Goal: Task Accomplishment & Management: Complete application form

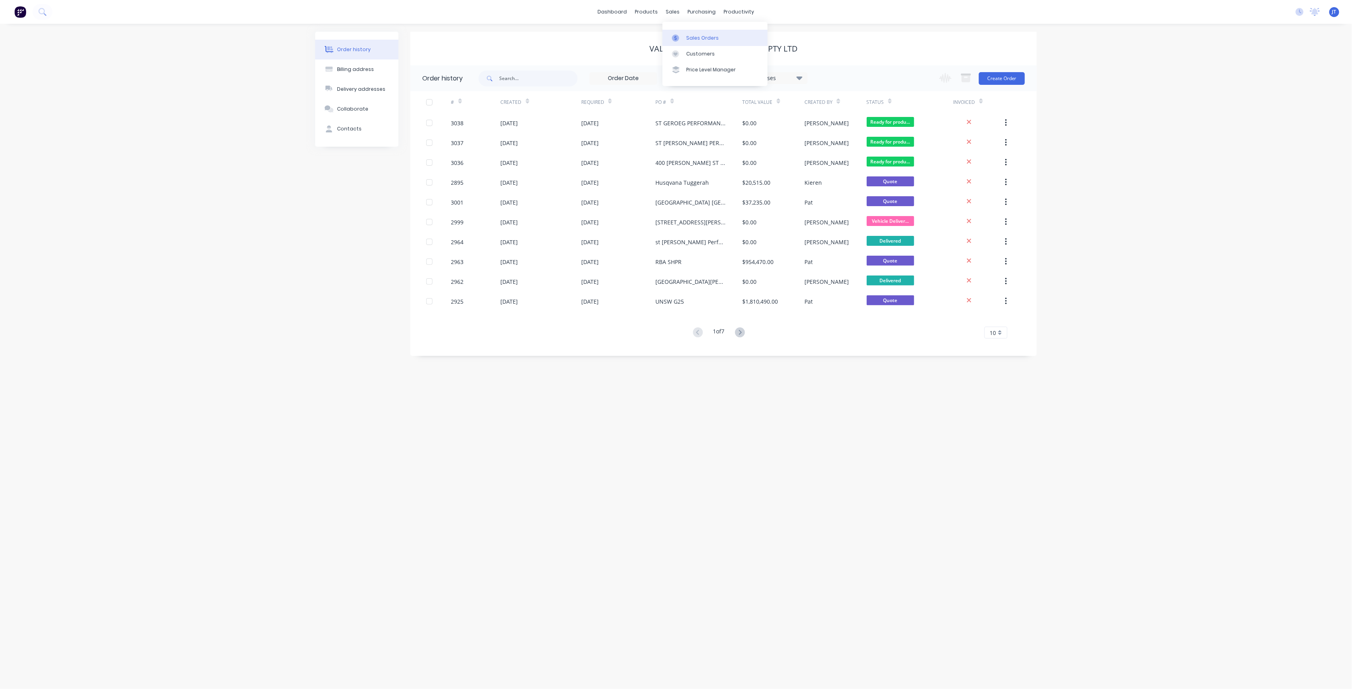
click at [702, 40] on div "Sales Orders" at bounding box center [702, 37] width 33 height 7
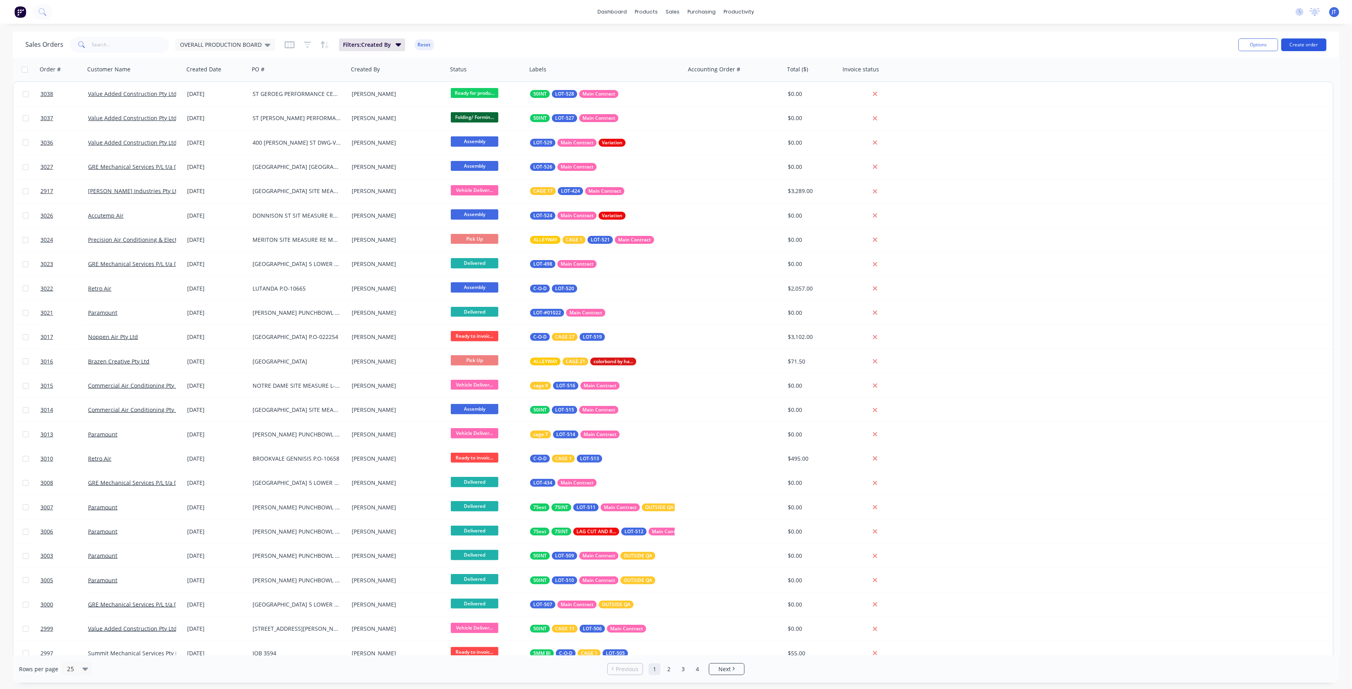
click at [1302, 45] on button "Create order" at bounding box center [1303, 44] width 45 height 13
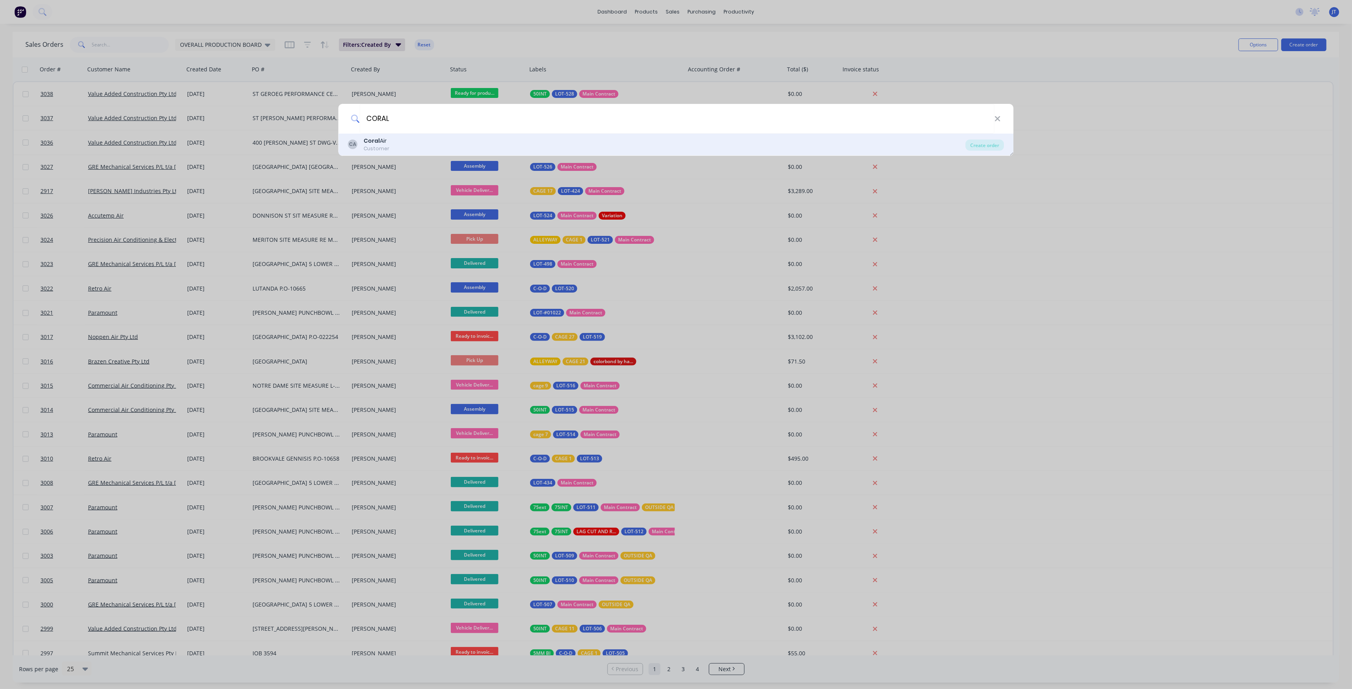
type input "CORAL"
click at [443, 143] on div "CA Coral Air Customer" at bounding box center [657, 144] width 618 height 15
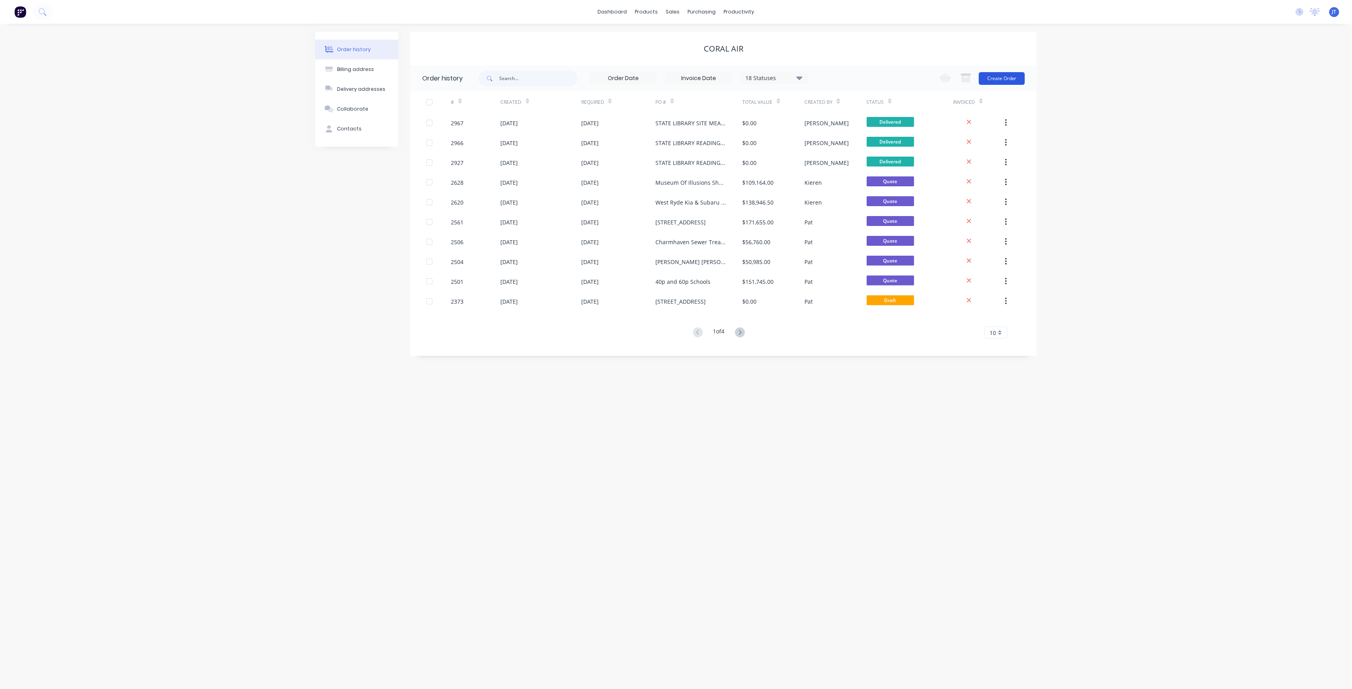
click at [996, 75] on button "Create Order" at bounding box center [1002, 78] width 46 height 13
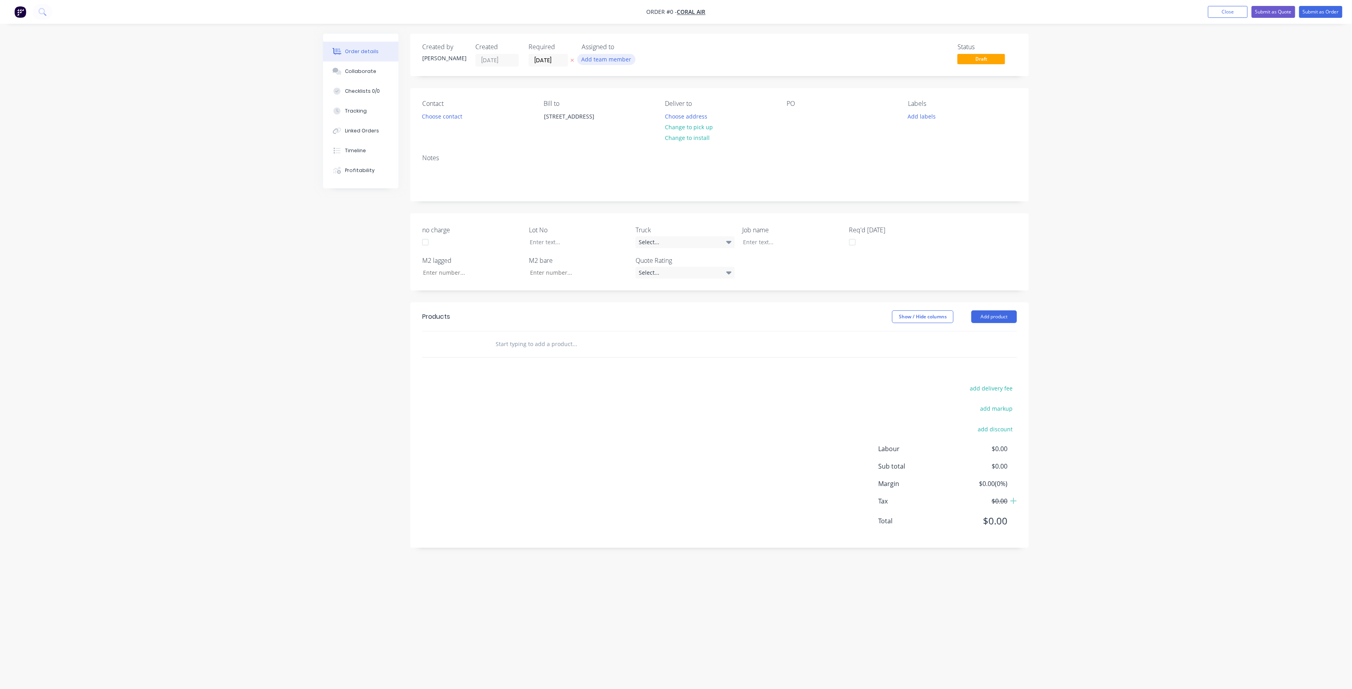
click at [610, 54] on button "Add team member" at bounding box center [606, 59] width 58 height 11
click at [627, 101] on div "[PERSON_NAME] (You)" at bounding box center [645, 103] width 79 height 8
click at [553, 61] on div "Order details Collaborate Checklists 0/0 Tracking Linked Orders Timeline Profit…" at bounding box center [675, 329] width 721 height 591
click at [562, 58] on input "[DATE]" at bounding box center [548, 60] width 39 height 12
click at [606, 119] on div "9" at bounding box center [603, 116] width 12 height 12
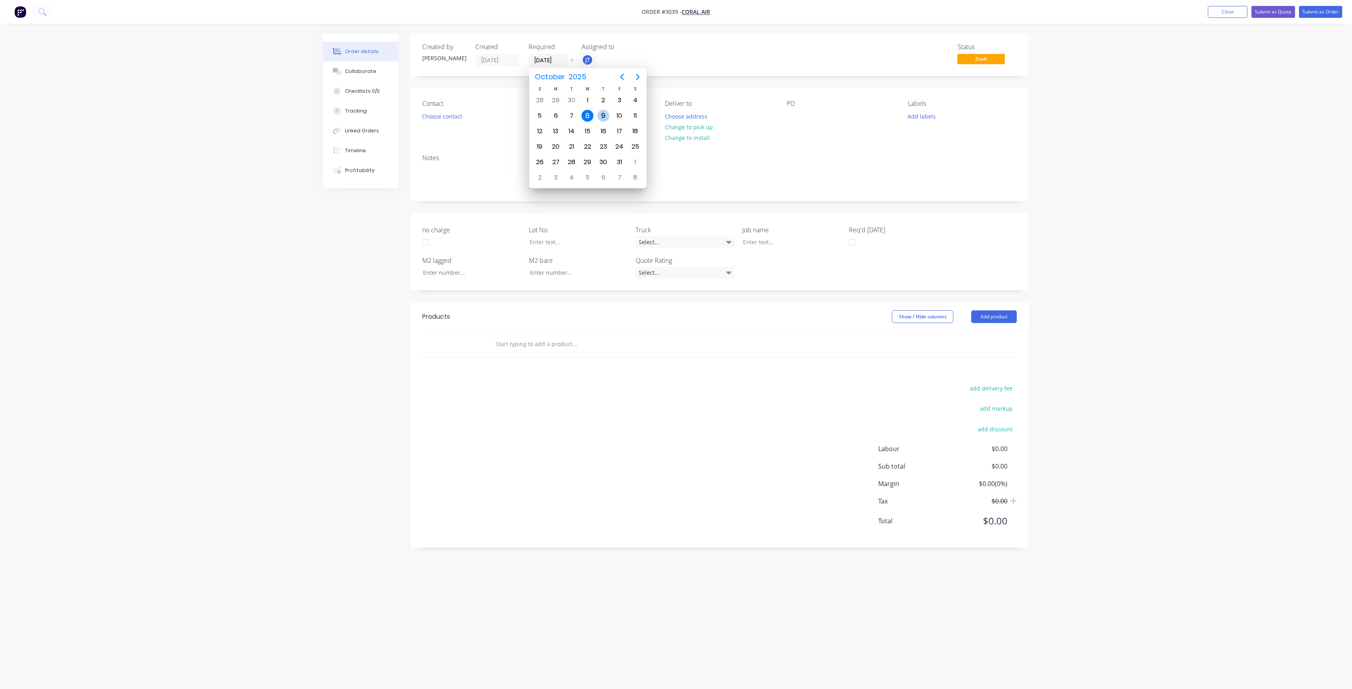
type input "[DATE]"
click at [453, 110] on div "Contact Choose contact" at bounding box center [476, 118] width 109 height 36
click at [451, 113] on button "Choose contact" at bounding box center [442, 116] width 49 height 11
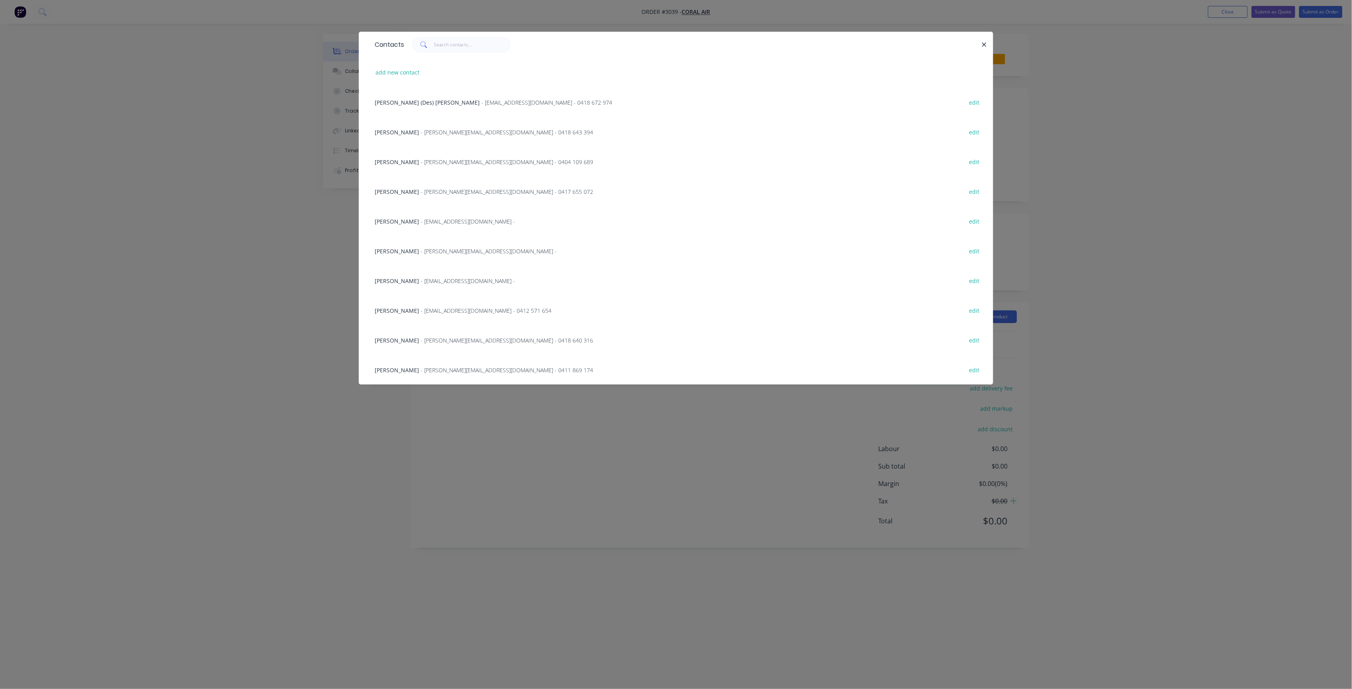
click at [457, 366] on span "- [PERSON_NAME][EMAIL_ADDRESS][DOMAIN_NAME] - 0411 869 174" at bounding box center [507, 370] width 172 height 8
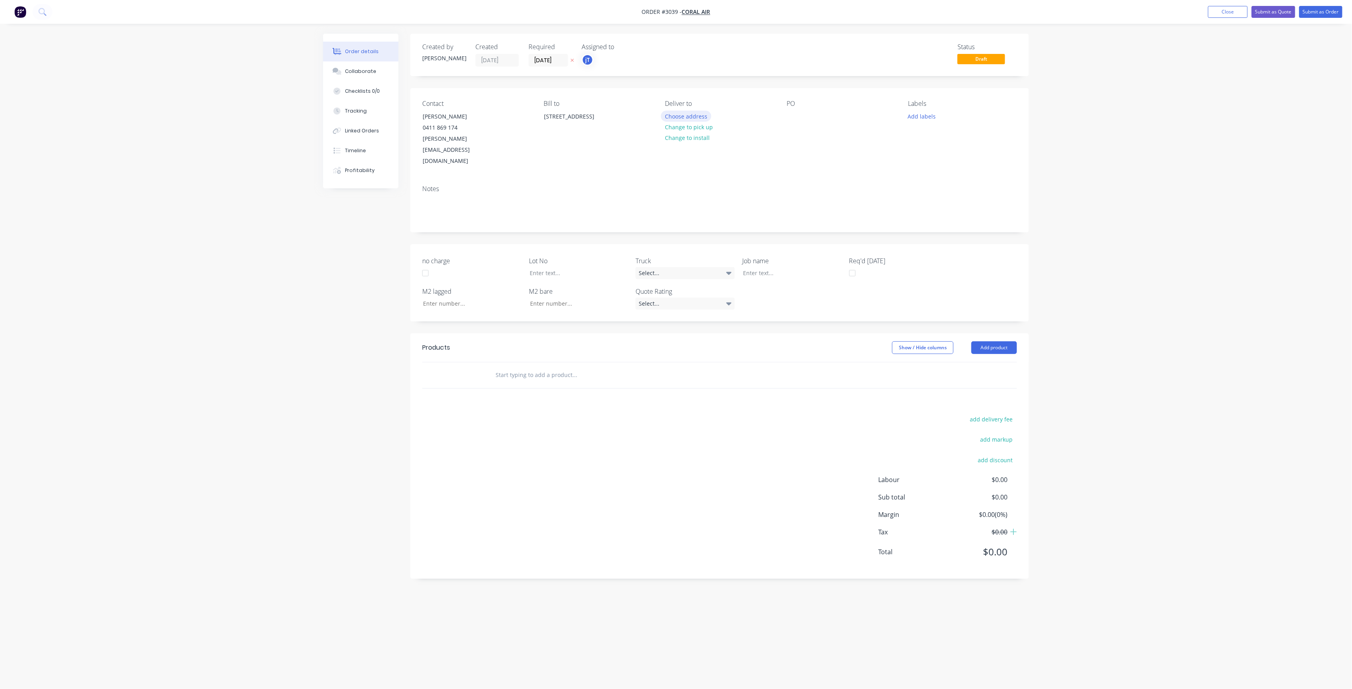
click at [701, 119] on button "Choose address" at bounding box center [686, 116] width 51 height 11
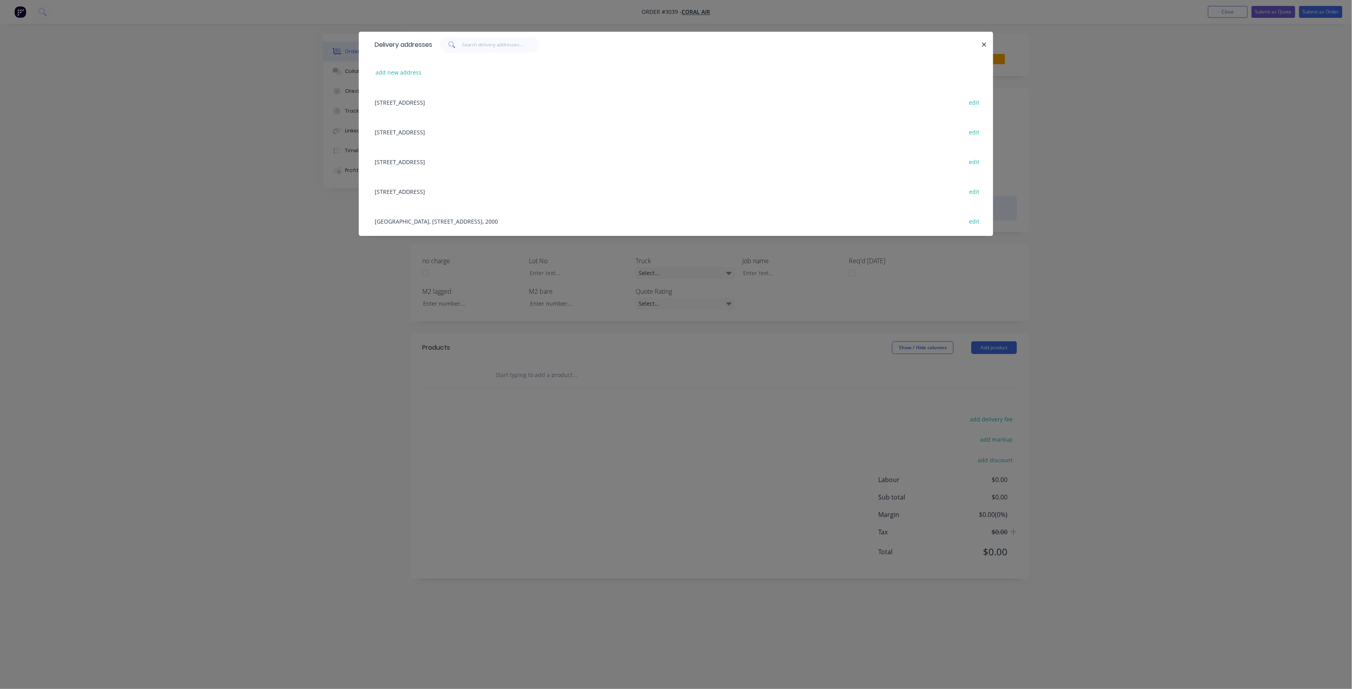
drag, startPoint x: 1167, startPoint y: 232, endPoint x: 1000, endPoint y: 187, distance: 172.4
click at [1164, 232] on div "Delivery addresses add new address [STREET_ADDRESS] edit [STREET_ADDRESS] edit …" at bounding box center [676, 344] width 1352 height 689
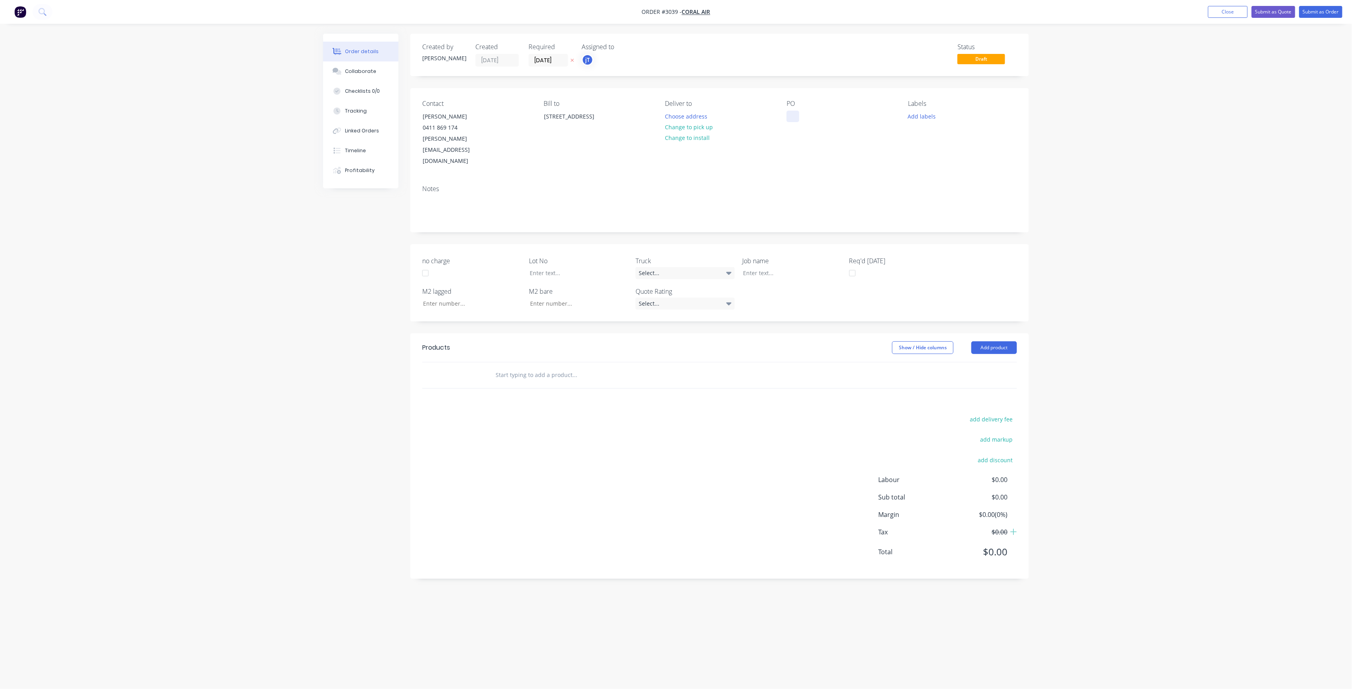
click at [790, 118] on div at bounding box center [792, 116] width 13 height 11
click at [928, 118] on button "Add labels" at bounding box center [921, 116] width 36 height 11
click at [945, 137] on input "text" at bounding box center [973, 140] width 83 height 16
click at [950, 189] on div "LOT-517" at bounding box center [941, 187] width 25 height 9
drag, startPoint x: 953, startPoint y: 140, endPoint x: 924, endPoint y: 134, distance: 29.6
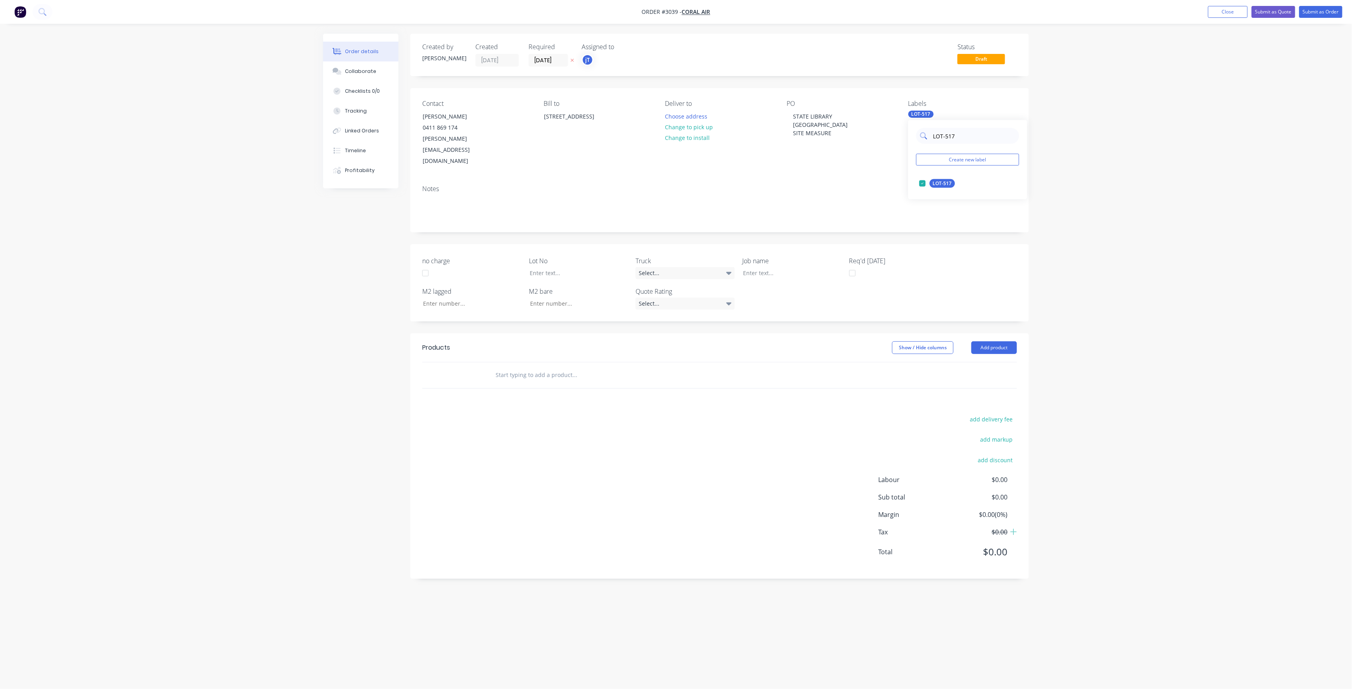
click at [924, 134] on div "LOT-517" at bounding box center [967, 136] width 103 height 16
click at [950, 186] on div "Main Contract" at bounding box center [948, 183] width 39 height 9
click at [954, 143] on div "MAIN Create new label Main Contract edit" at bounding box center [967, 159] width 119 height 79
drag, startPoint x: 954, startPoint y: 143, endPoint x: 925, endPoint y: 146, distance: 28.7
click at [925, 146] on div "MAIN Create new label Main Contract edit" at bounding box center [967, 159] width 119 height 79
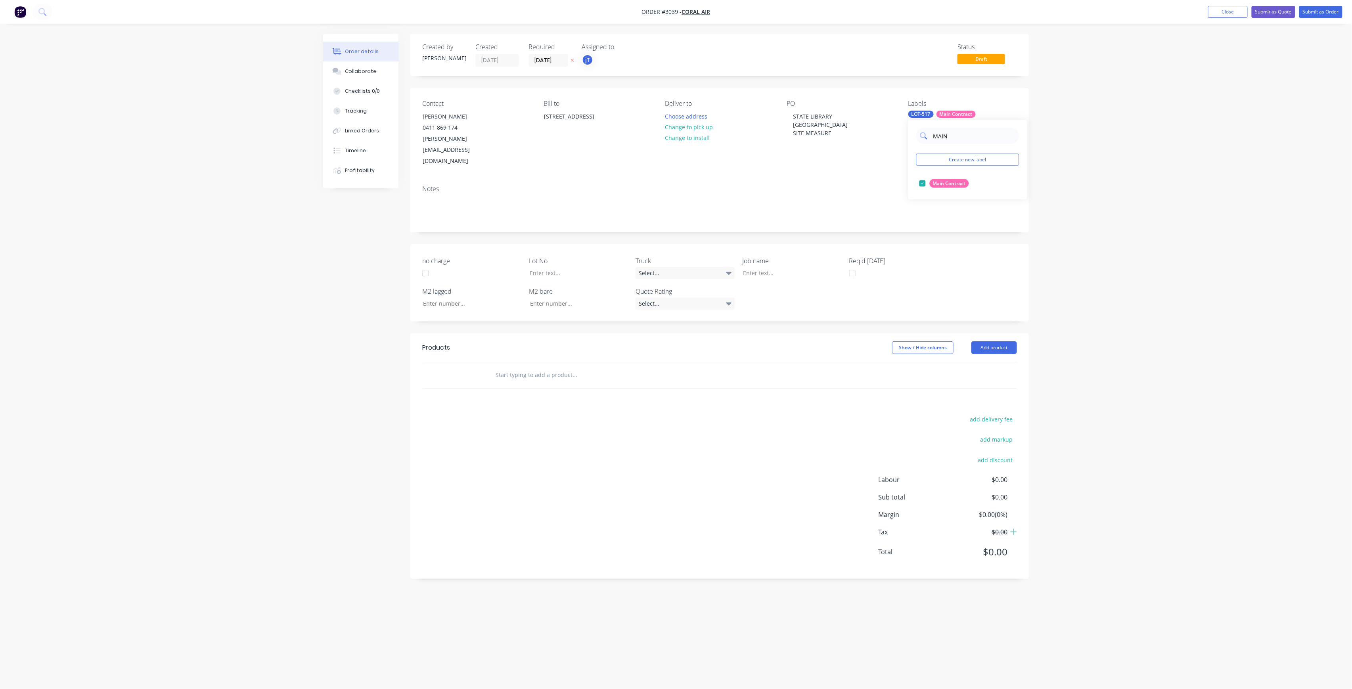
drag, startPoint x: 951, startPoint y: 132, endPoint x: 931, endPoint y: 139, distance: 21.2
click at [931, 139] on div "MAIN" at bounding box center [967, 136] width 103 height 16
type input "50"
click at [943, 214] on div "50INT" at bounding box center [939, 215] width 20 height 9
click at [562, 367] on input "text" at bounding box center [574, 375] width 159 height 16
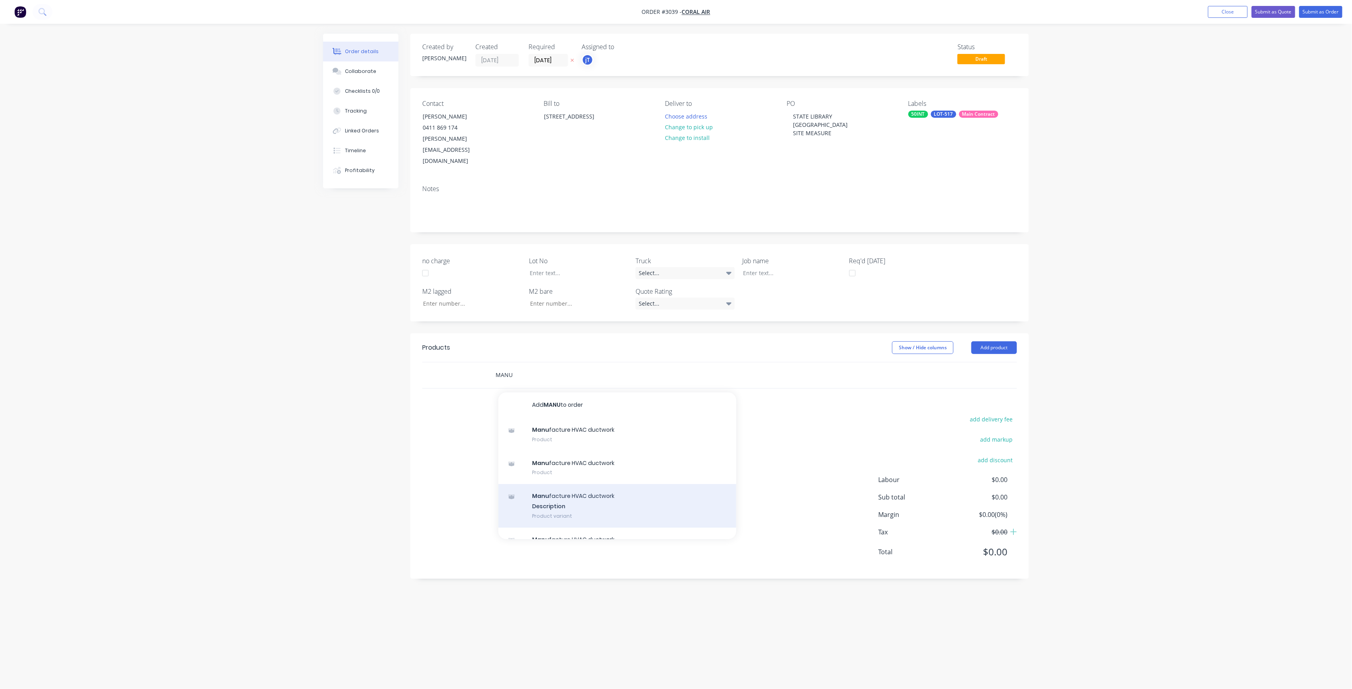
type input "MANU"
click at [592, 484] on div "Manu facture HVAC ductwork Description Product variant" at bounding box center [617, 506] width 238 height 44
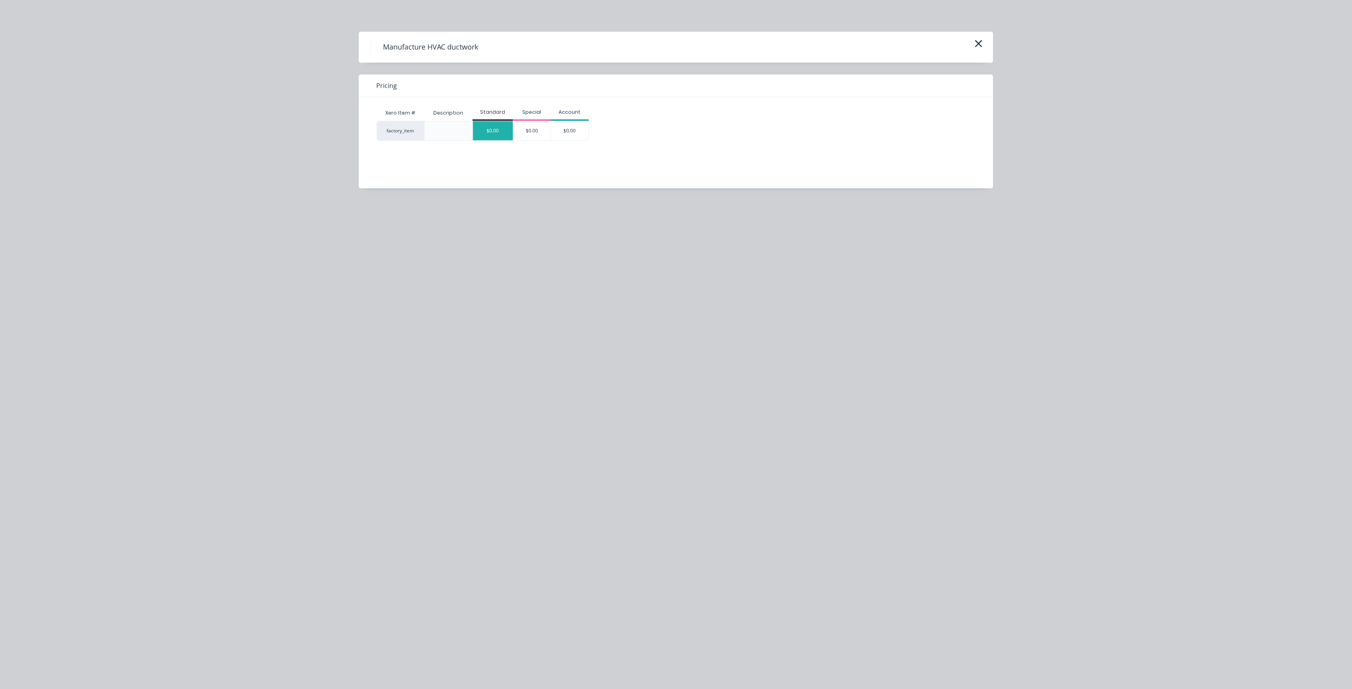
click at [493, 125] on div "$0.00" at bounding box center [493, 130] width 40 height 19
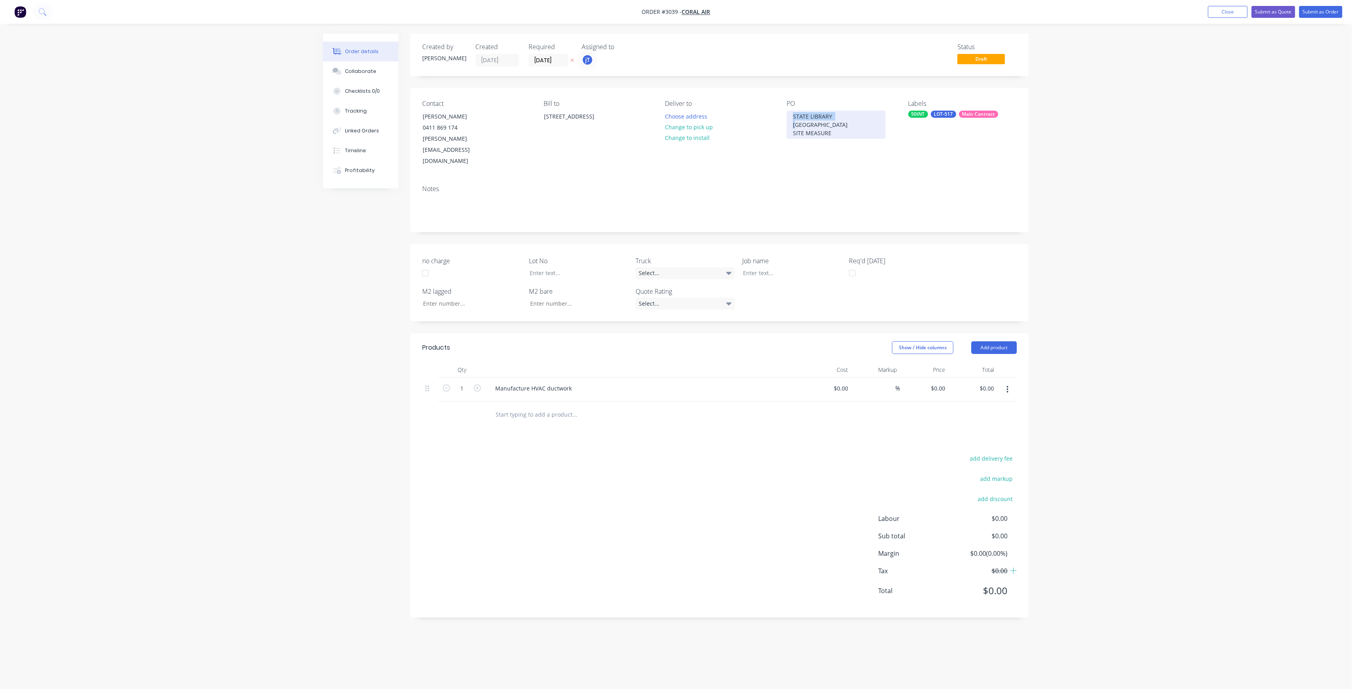
drag, startPoint x: 836, startPoint y: 120, endPoint x: 801, endPoint y: 113, distance: 35.1
click at [794, 109] on div "[GEOGRAPHIC_DATA] SITE MEASURE" at bounding box center [840, 133] width 109 height 67
drag, startPoint x: 837, startPoint y: 128, endPoint x: 793, endPoint y: 115, distance: 46.4
click at [793, 115] on div "STATE LIBRARY READING ROOM SITE MEASURE" at bounding box center [835, 125] width 99 height 28
copy div "STATE LIBRARY READING ROOM SITE MEASURE"
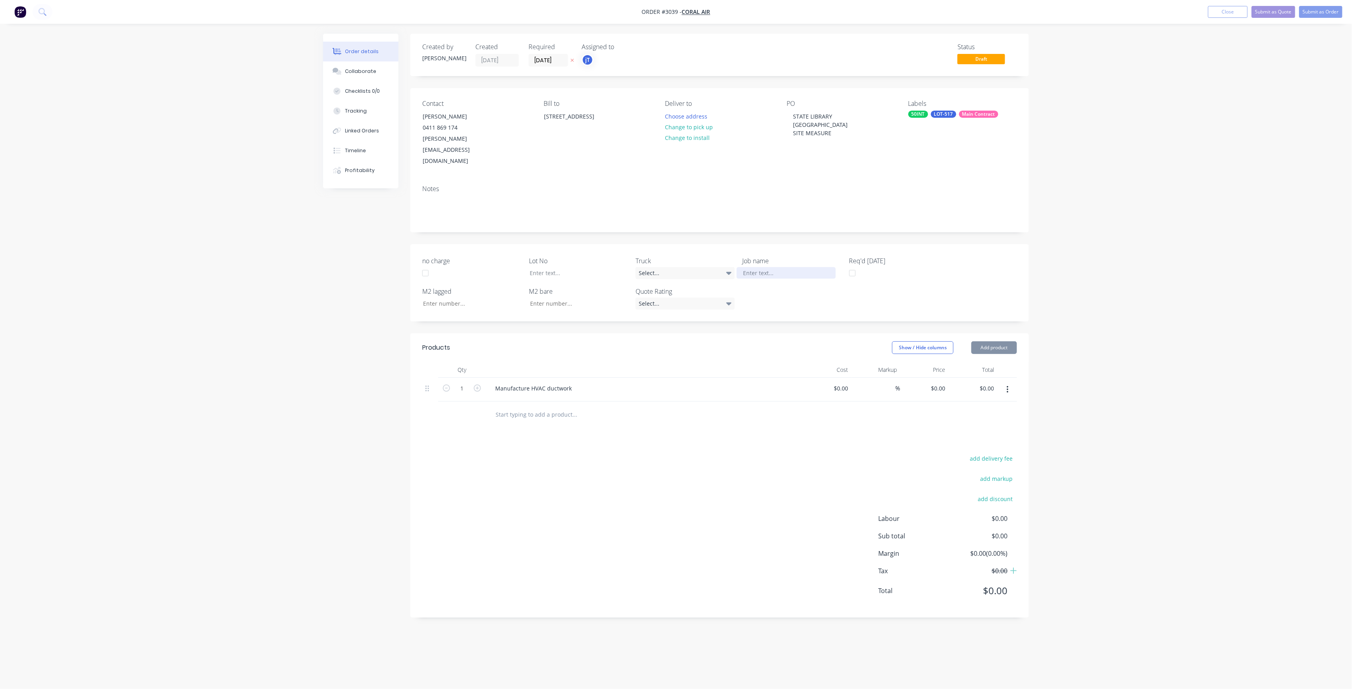
click at [769, 267] on div at bounding box center [785, 272] width 99 height 11
paste div
click at [585, 267] on div at bounding box center [572, 272] width 99 height 11
click at [1310, 13] on button "Submit as Order" at bounding box center [1320, 12] width 43 height 12
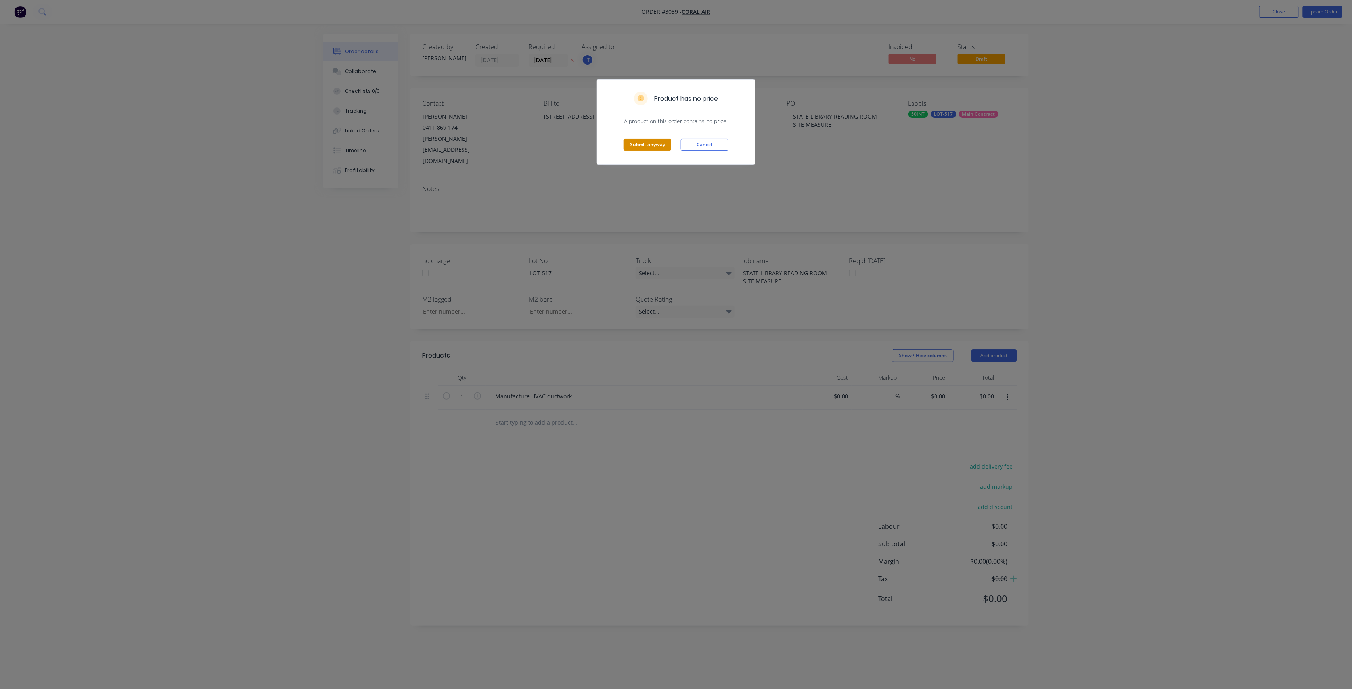
click at [652, 145] on button "Submit anyway" at bounding box center [647, 145] width 48 height 12
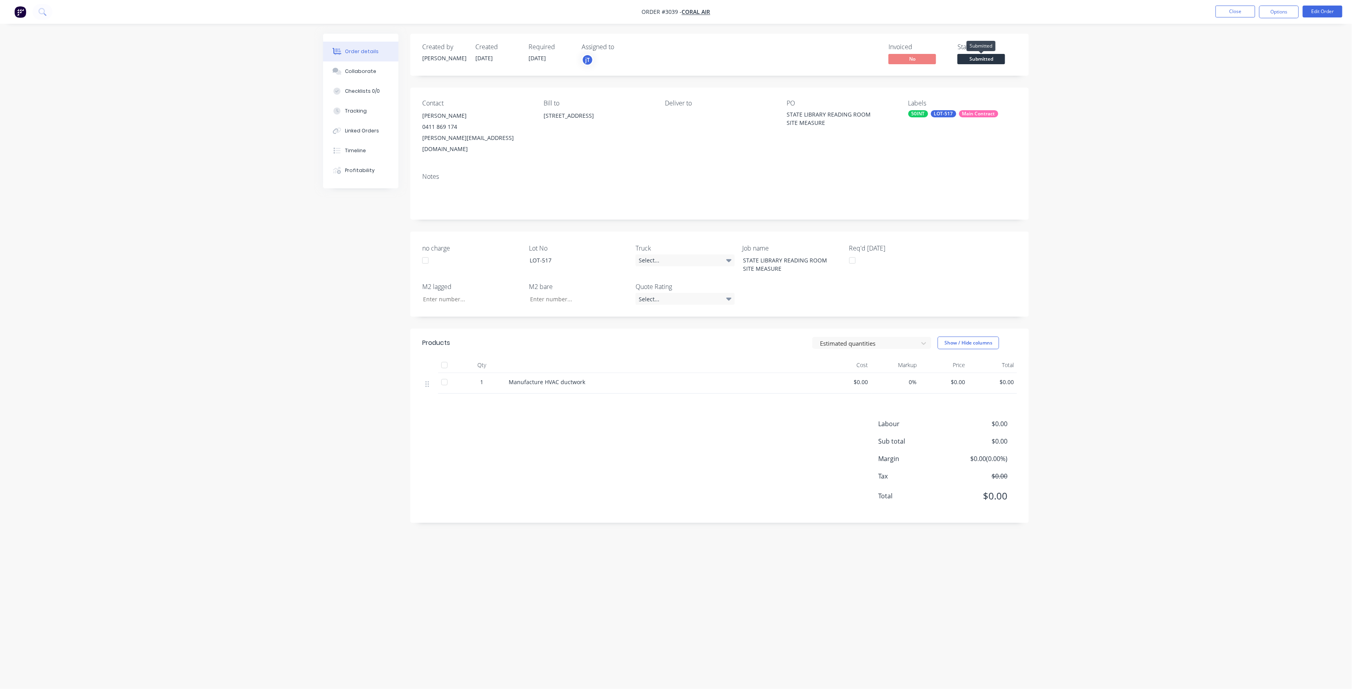
click at [987, 61] on span "Submitted" at bounding box center [981, 59] width 48 height 10
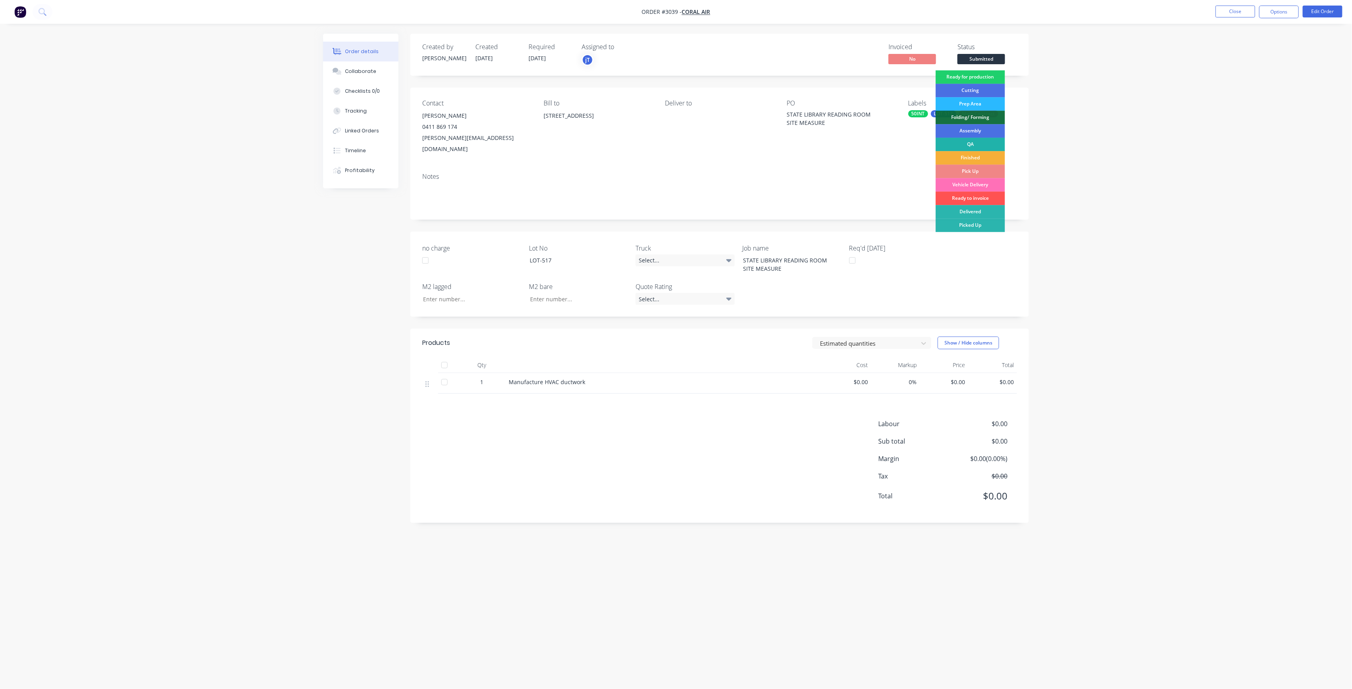
click at [983, 148] on div "QA" at bounding box center [969, 144] width 69 height 13
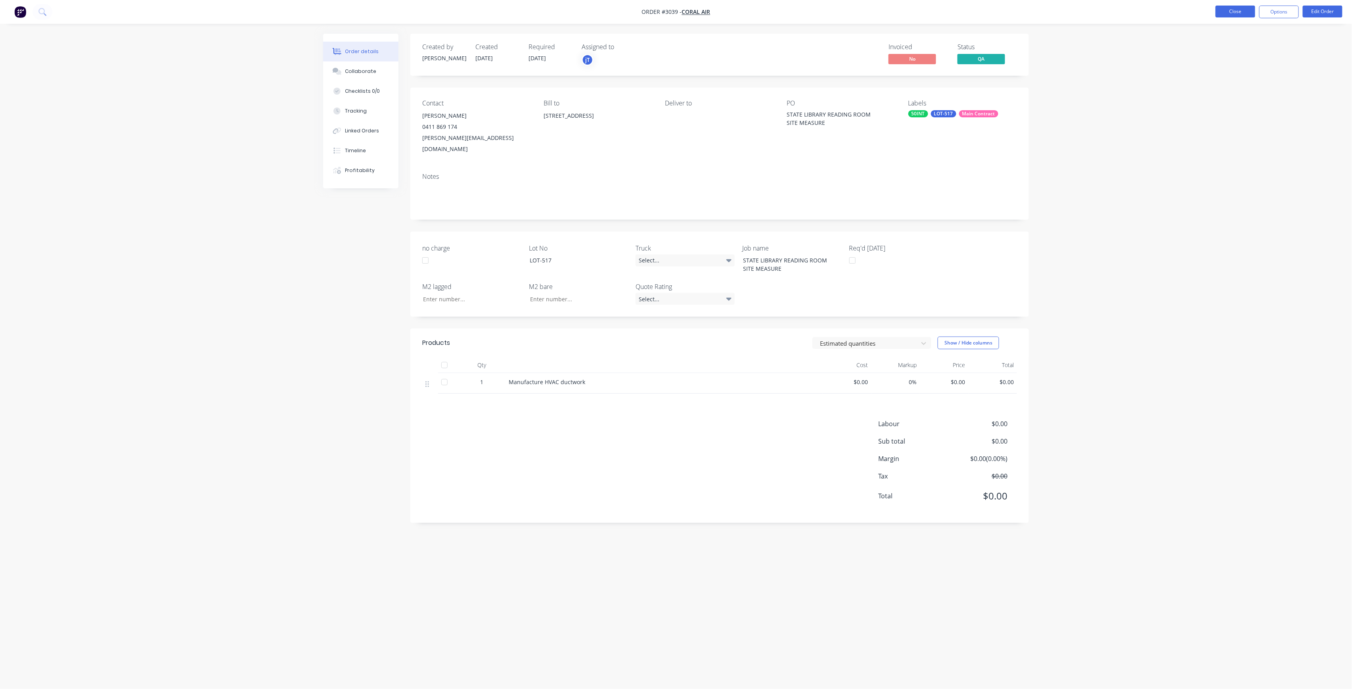
click at [1229, 11] on button "Close" at bounding box center [1235, 12] width 40 height 12
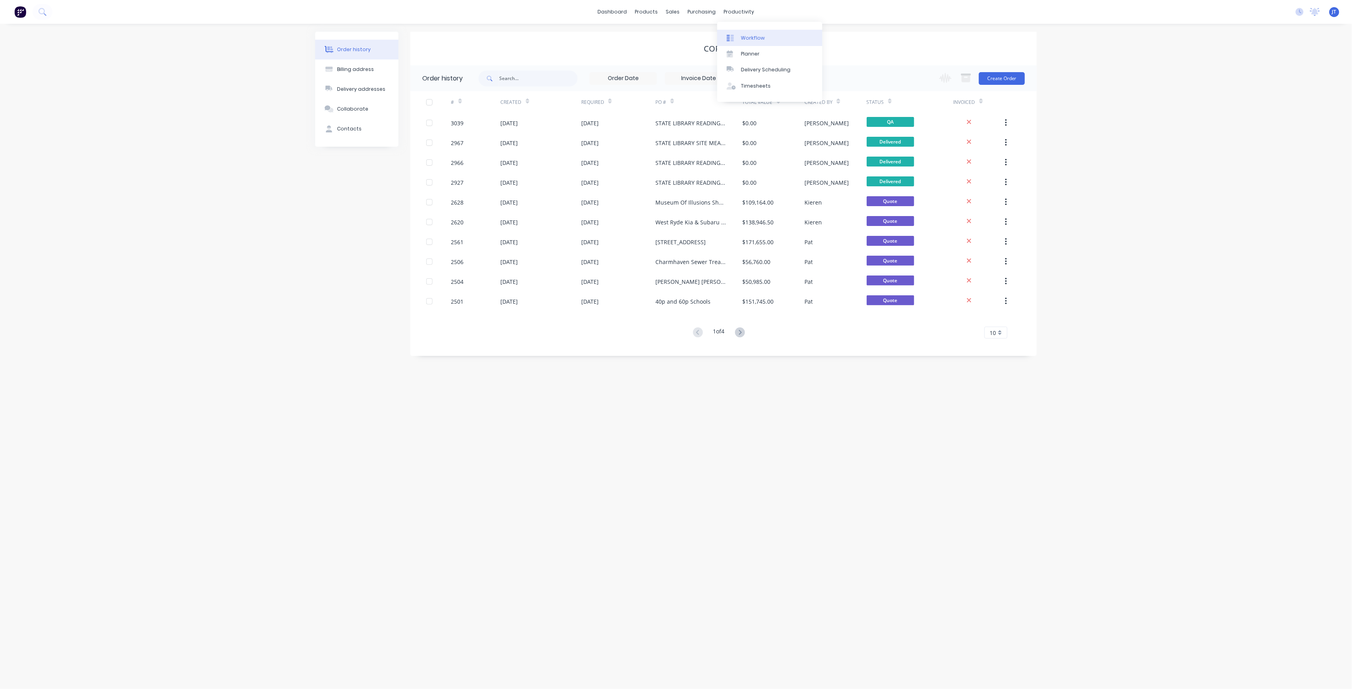
click at [746, 36] on div "Workflow" at bounding box center [753, 37] width 24 height 7
